Goal: Information Seeking & Learning: Learn about a topic

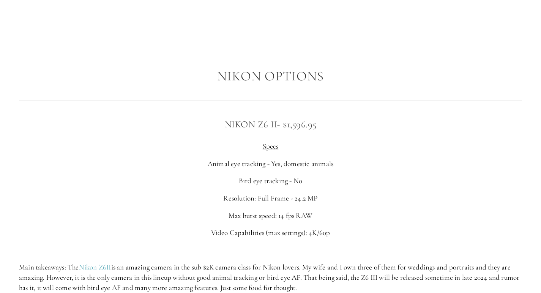
scroll to position [1138, 0]
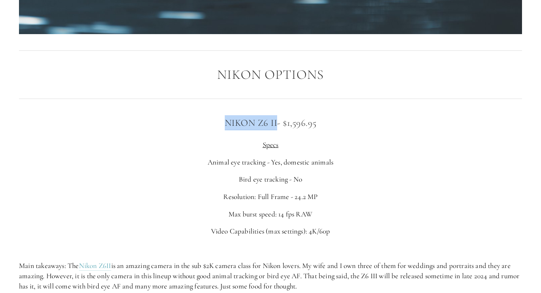
drag, startPoint x: 216, startPoint y: 126, endPoint x: 277, endPoint y: 123, distance: 61.1
click at [277, 123] on h3 "Nikon Z6 II - $1,596.95" at bounding box center [270, 122] width 503 height 15
copy link "Nikon Z6 II"
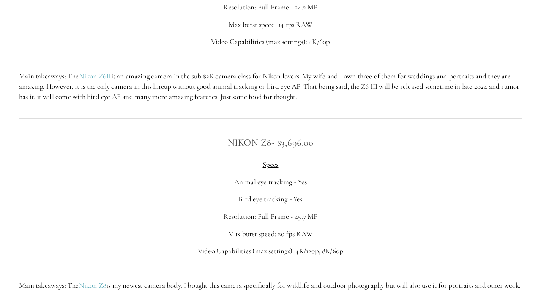
scroll to position [1366, 0]
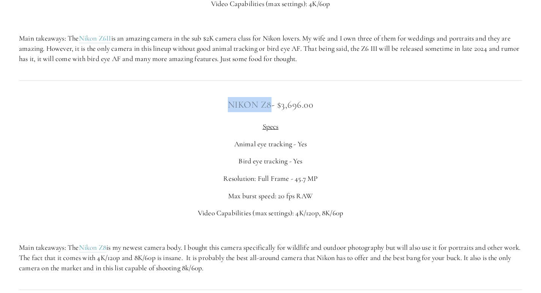
drag, startPoint x: 216, startPoint y: 106, endPoint x: 270, endPoint y: 104, distance: 53.9
click at [270, 104] on h3 "Nikon Z8 - $3,696.00" at bounding box center [270, 104] width 503 height 15
copy link "Nikon Z8"
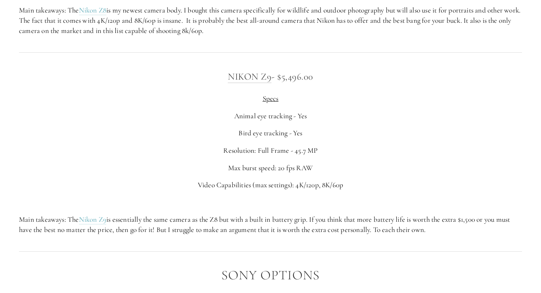
scroll to position [1593, 0]
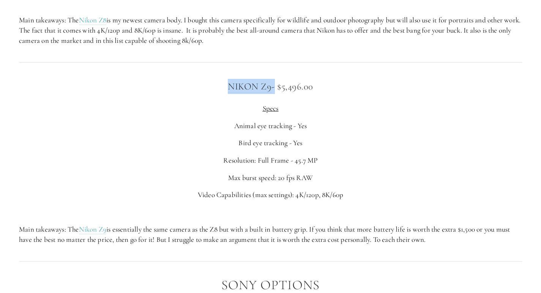
drag, startPoint x: 211, startPoint y: 85, endPoint x: 275, endPoint y: 90, distance: 64.7
click at [275, 90] on h3 "Nikon Z9 - $5,496.00" at bounding box center [270, 86] width 503 height 15
copy h3 "Nikon Z9 -"
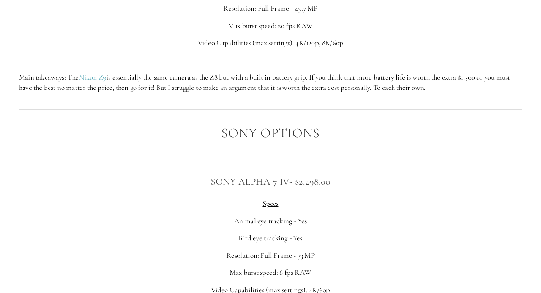
scroll to position [1821, 0]
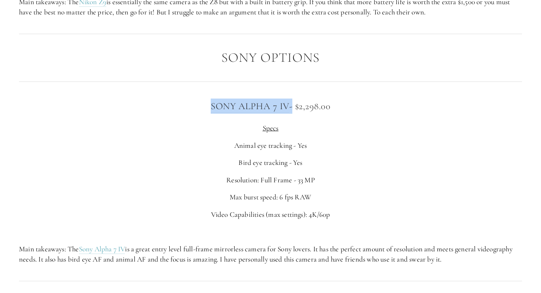
drag, startPoint x: 199, startPoint y: 107, endPoint x: 289, endPoint y: 107, distance: 89.9
click at [289, 107] on h3 "Sony Alpha 7 IV - $2,298.00" at bounding box center [270, 106] width 503 height 15
copy h3 "Sony Alpha 7 IV"
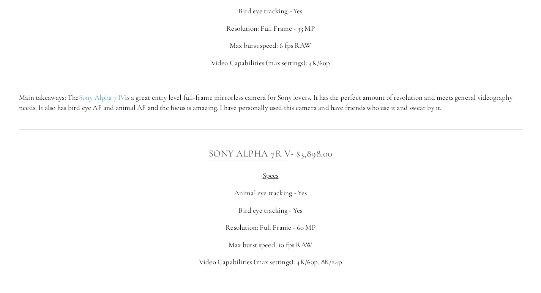
scroll to position [2011, 0]
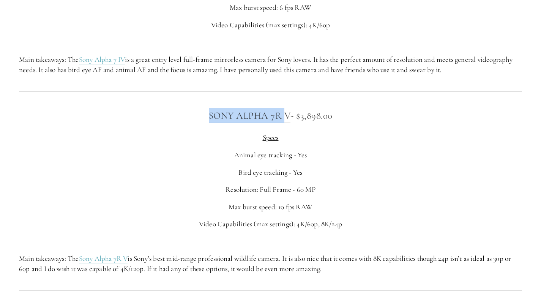
drag, startPoint x: 205, startPoint y: 115, endPoint x: 282, endPoint y: 123, distance: 77.4
click at [282, 123] on h3 "Sony Alpha 7R V - $3,898.00" at bounding box center [270, 115] width 503 height 15
copy link "Sony Alpha 7R"
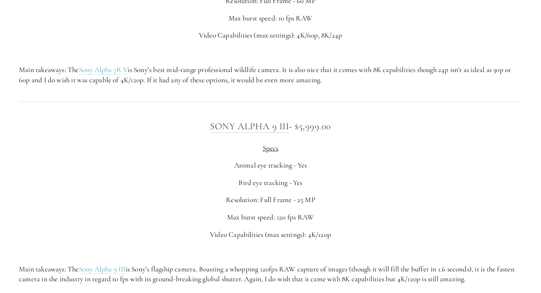
scroll to position [2200, 0]
drag, startPoint x: 200, startPoint y: 123, endPoint x: 291, endPoint y: 131, distance: 91.0
click at [291, 131] on h3 "Sony Alpha 9 III - $5,999.00" at bounding box center [270, 125] width 503 height 15
copy h3 "Sony Alpha 9 III"
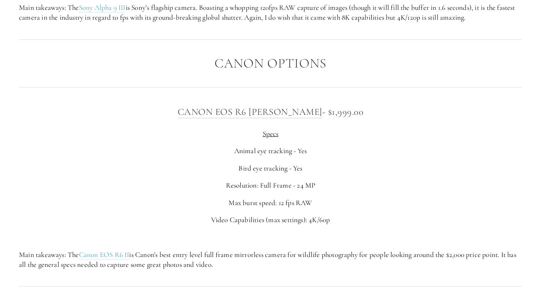
scroll to position [2466, 0]
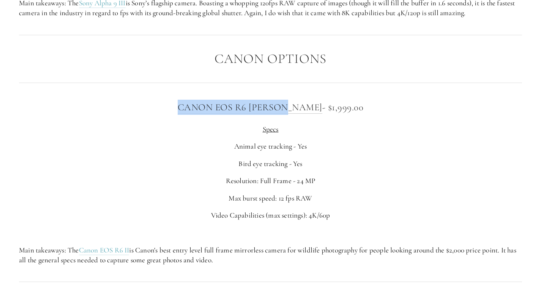
drag, startPoint x: 182, startPoint y: 110, endPoint x: 303, endPoint y: 104, distance: 121.2
click at [303, 103] on h3 "Canon EOS R6 [PERSON_NAME] - $1,999.00" at bounding box center [270, 107] width 503 height 15
copy link "Canon EOS R6 [PERSON_NAME]"
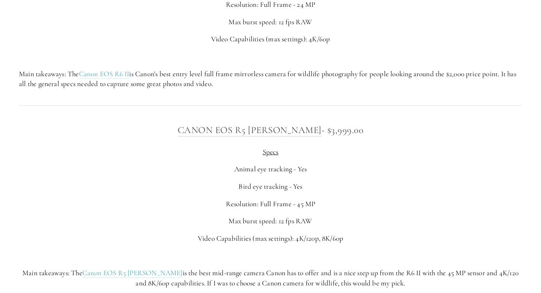
scroll to position [2655, 0]
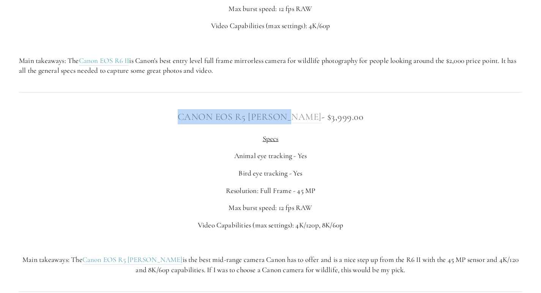
drag, startPoint x: 187, startPoint y: 118, endPoint x: 304, endPoint y: 113, distance: 116.9
click at [304, 113] on h3 "Canon EOS R5 [PERSON_NAME] - $3,999.00" at bounding box center [270, 116] width 503 height 15
copy link "Canon EOS R5 [PERSON_NAME]"
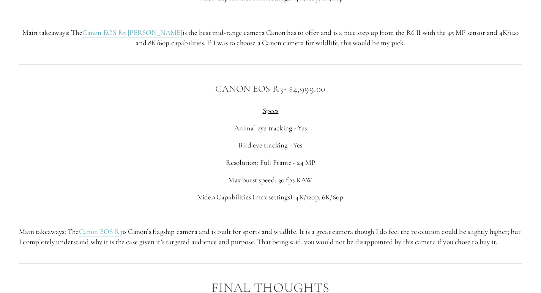
scroll to position [2883, 0]
drag, startPoint x: 206, startPoint y: 87, endPoint x: 285, endPoint y: 85, distance: 78.9
click at [285, 85] on h3 "Canon EOS R3 - $4,999.00" at bounding box center [270, 88] width 503 height 15
copy h3 "Canon EOS R3"
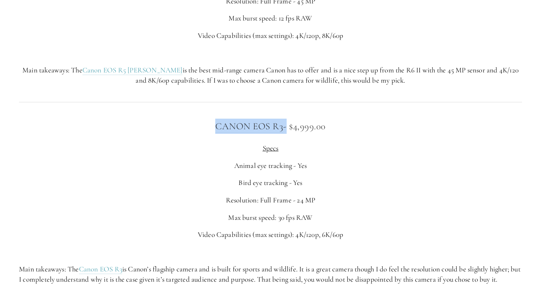
scroll to position [2807, 0]
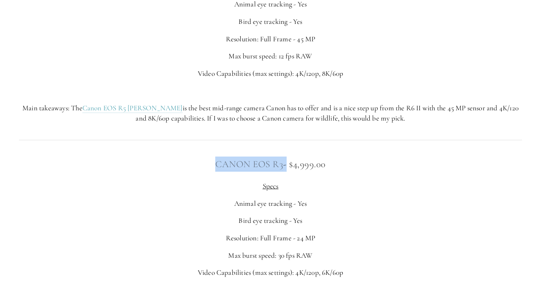
copy h3 "Canon EOS R3"
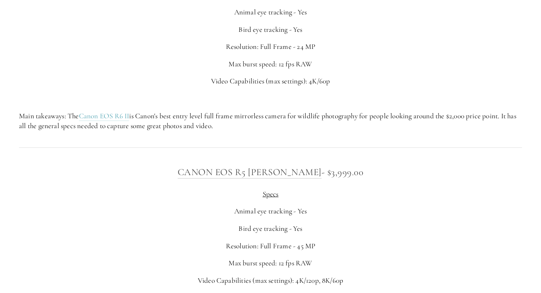
scroll to position [2542, 0]
